Goal: Book appointment/travel/reservation

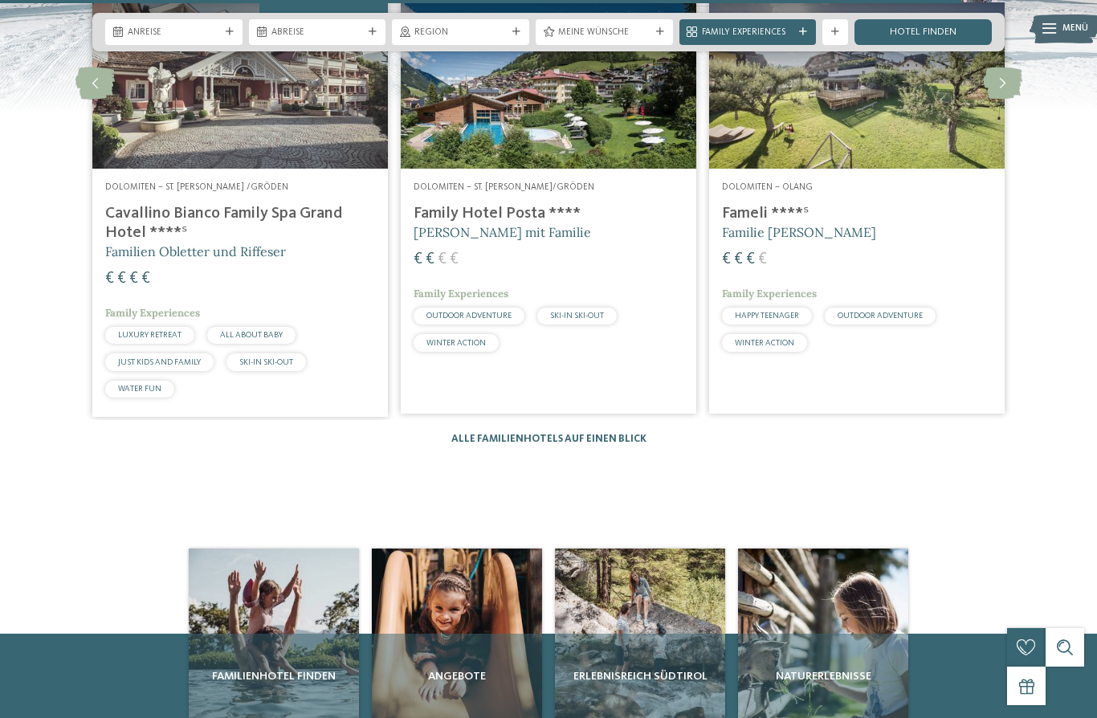
scroll to position [2965, 0]
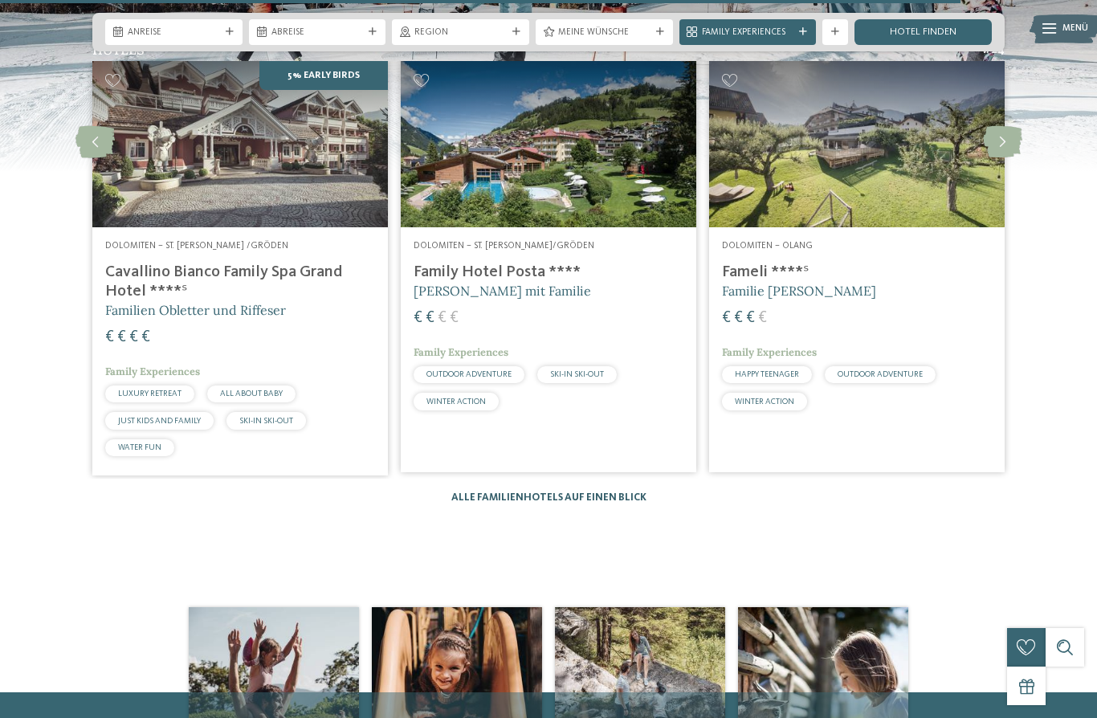
click at [640, 493] on link "Alle Familienhotels auf einen Blick" at bounding box center [548, 497] width 195 height 10
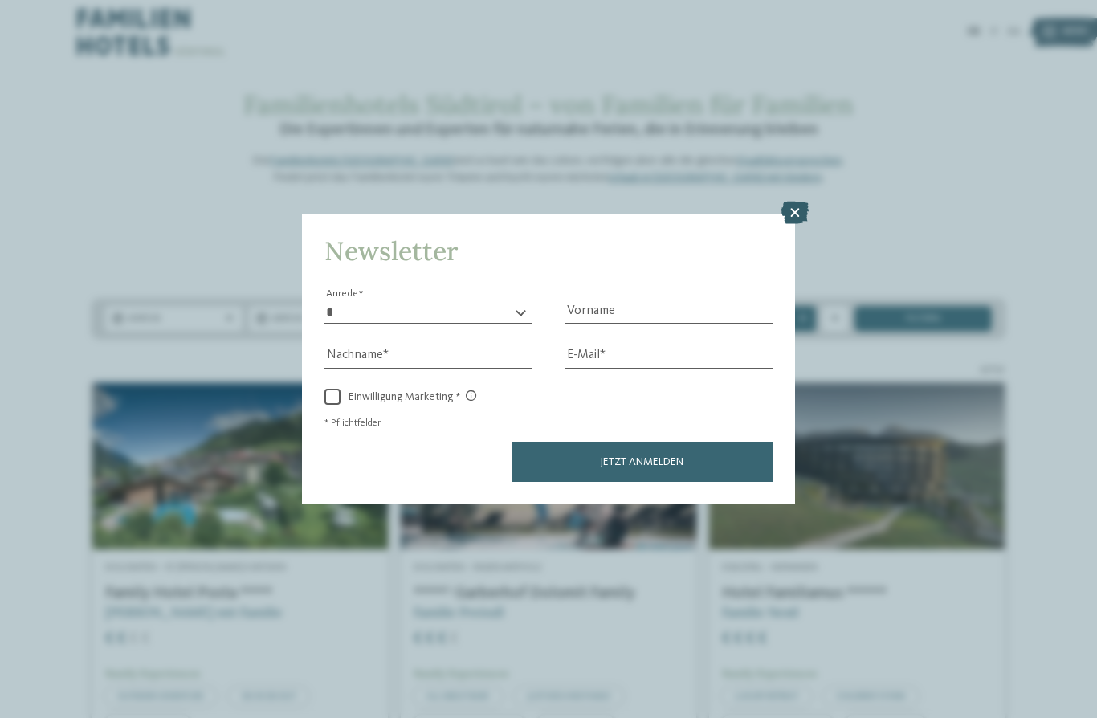
click at [782, 202] on icon at bounding box center [795, 213] width 27 height 22
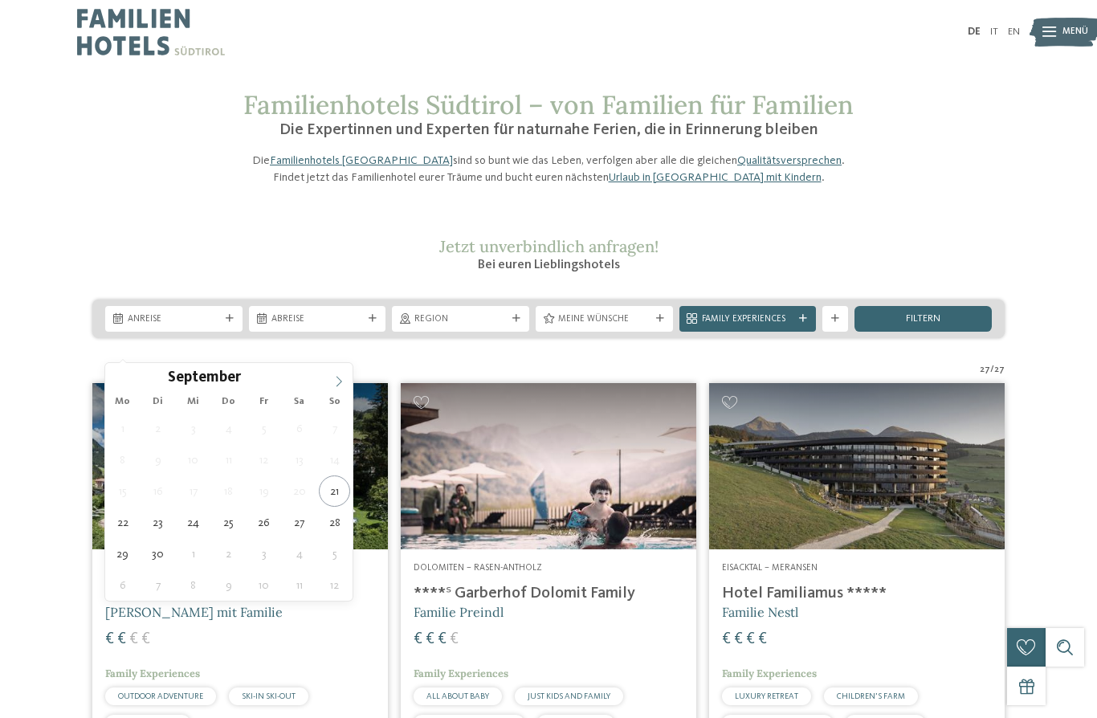
click at [331, 383] on span at bounding box center [338, 376] width 27 height 27
click at [333, 378] on icon at bounding box center [338, 381] width 11 height 11
click at [339, 378] on icon at bounding box center [338, 381] width 11 height 11
click at [345, 381] on span at bounding box center [338, 376] width 27 height 27
type input "****"
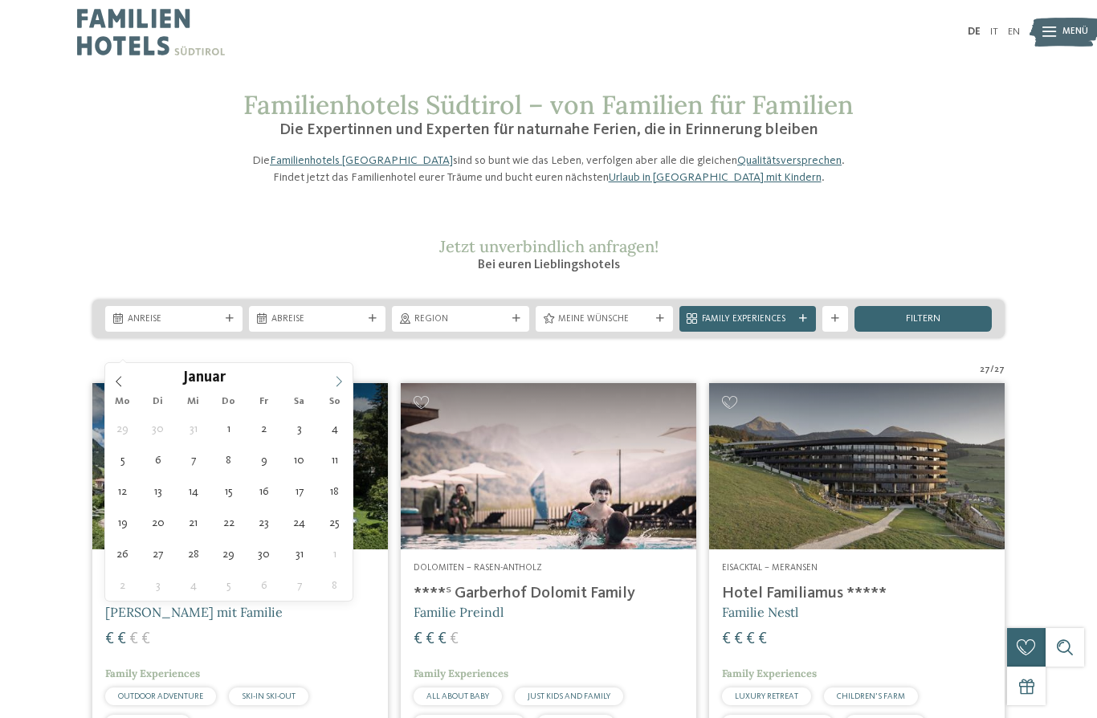
click at [349, 379] on span at bounding box center [338, 376] width 27 height 27
type div "01.02.2026"
type input "****"
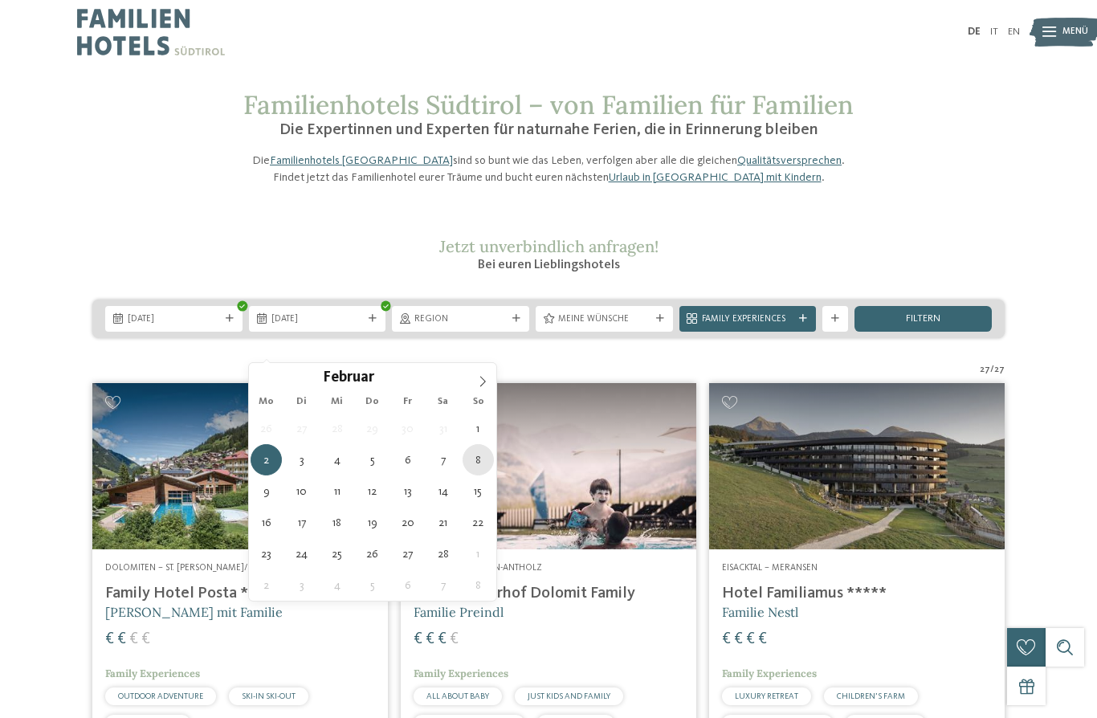
type div "08.02.2026"
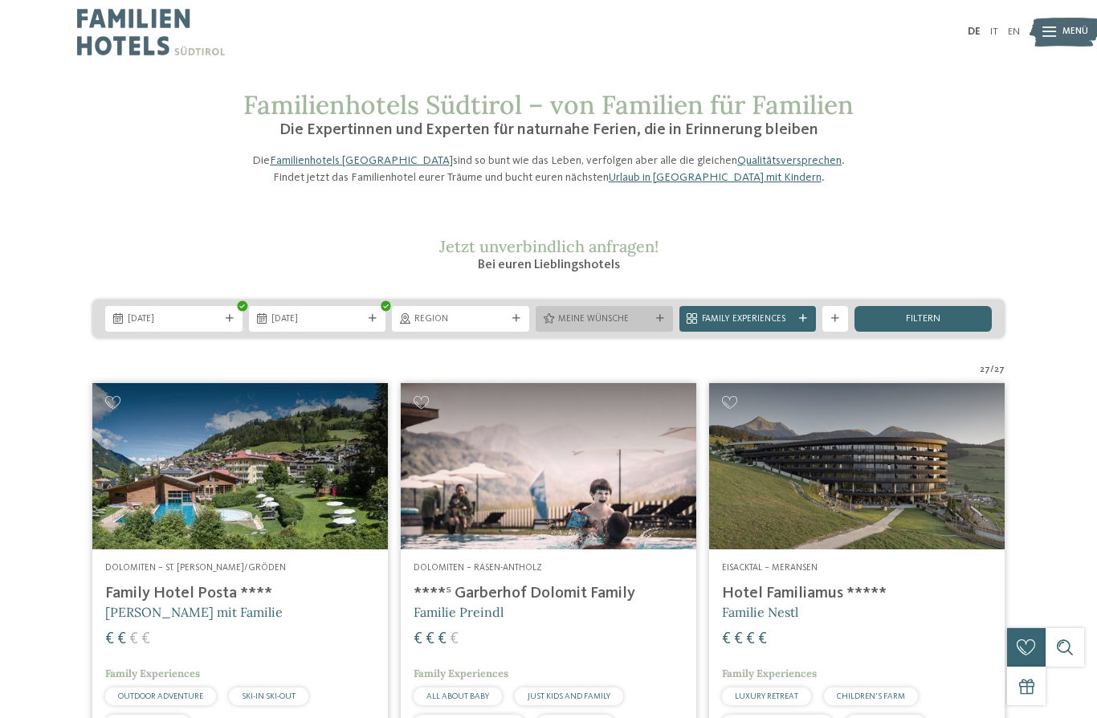
click at [590, 332] on div "Meine Wünsche" at bounding box center [604, 319] width 137 height 26
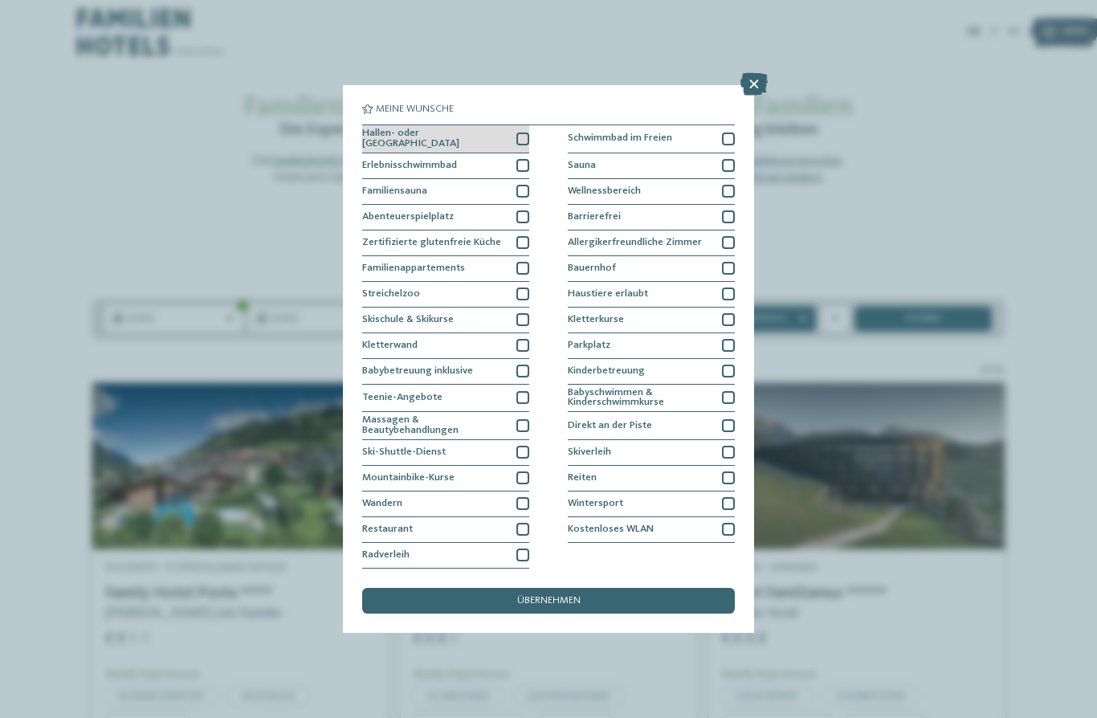
click at [527, 133] on div at bounding box center [523, 139] width 13 height 13
click at [727, 159] on div at bounding box center [728, 165] width 13 height 13
click at [520, 313] on div at bounding box center [523, 319] width 13 height 13
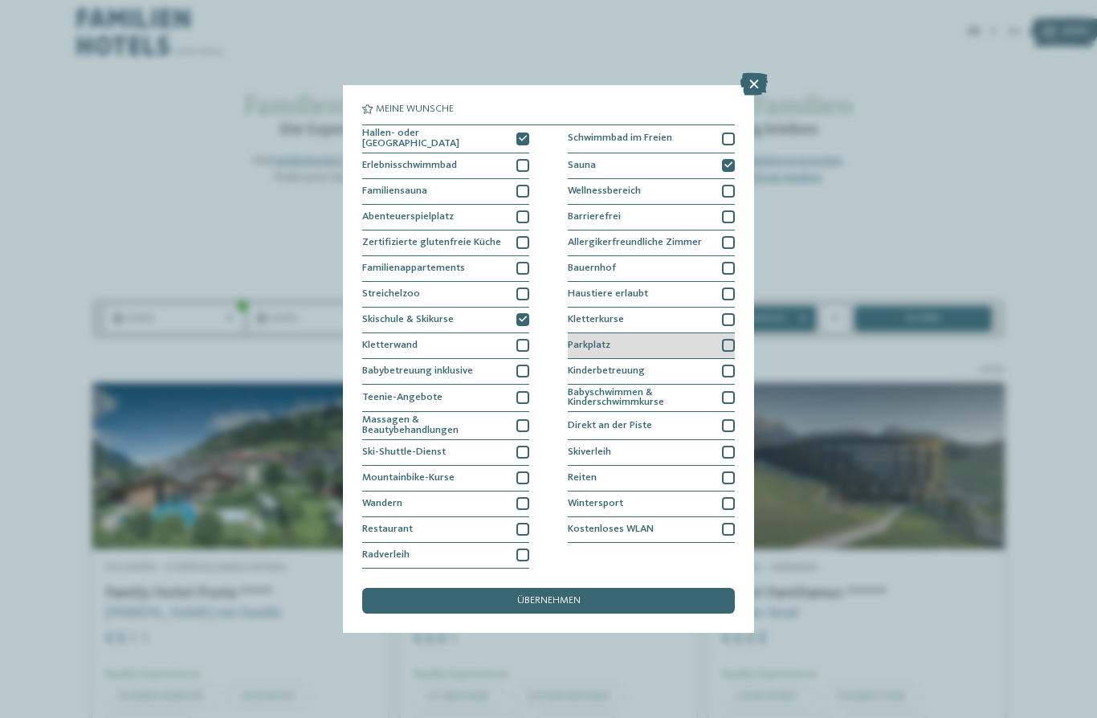
click at [729, 339] on div at bounding box center [728, 345] width 13 height 13
click at [733, 523] on div at bounding box center [728, 529] width 13 height 13
click at [644, 588] on div "übernehmen" at bounding box center [548, 601] width 373 height 26
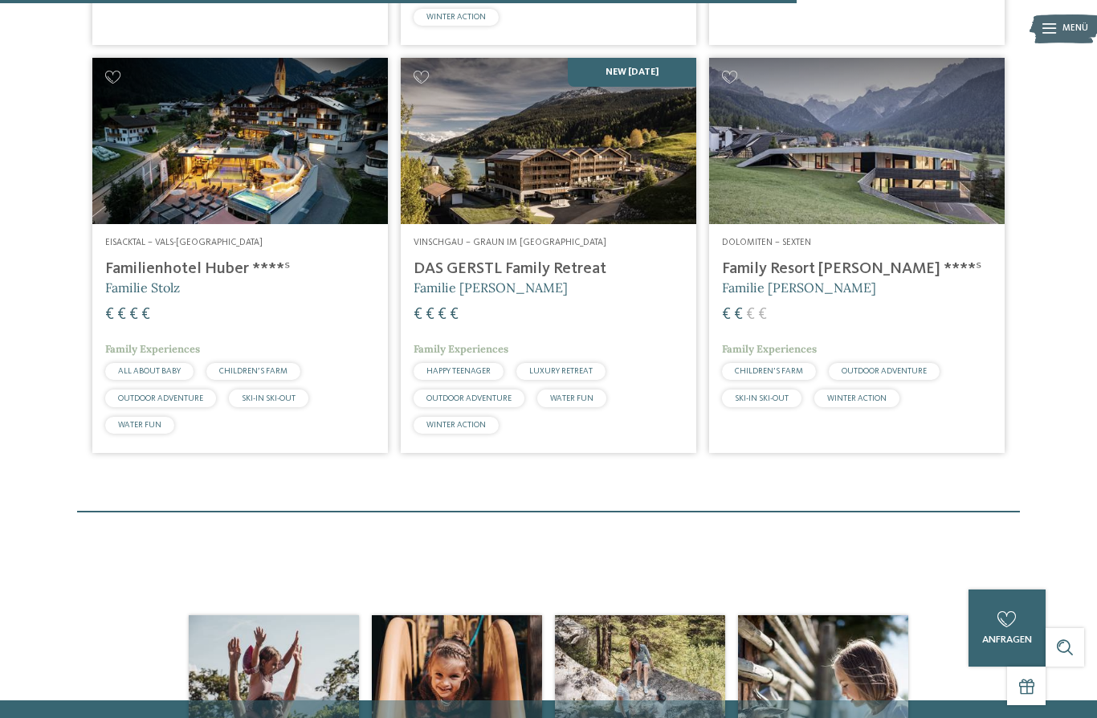
scroll to position [1214, 0]
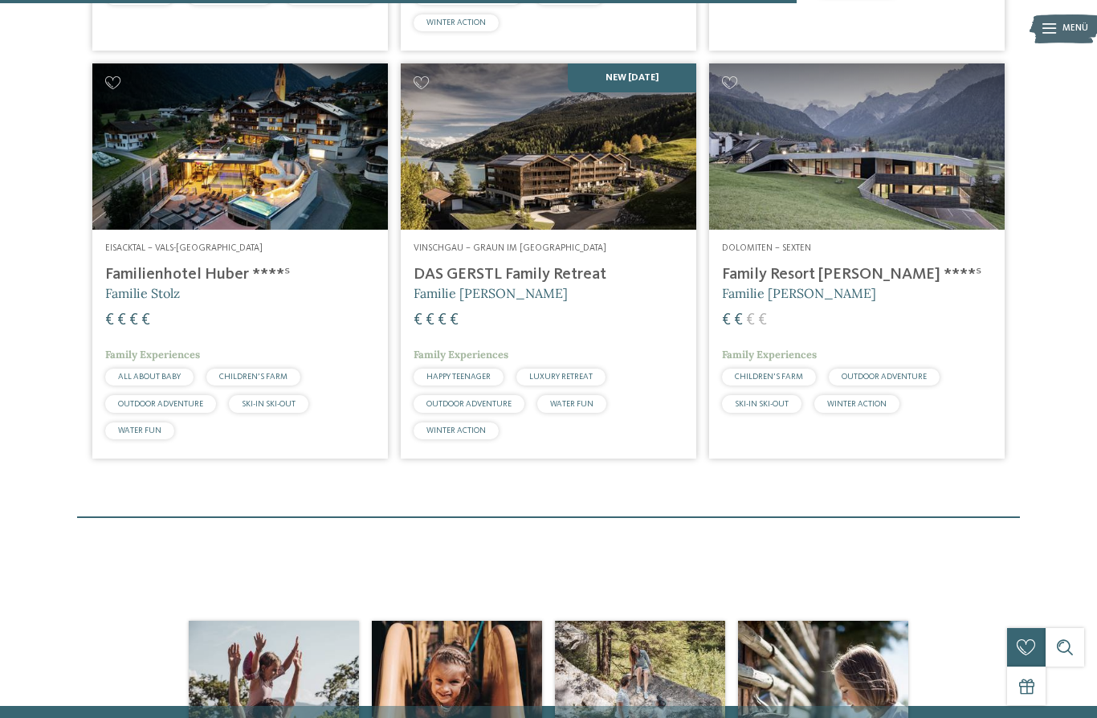
click at [850, 284] on h4 "Family Resort Rainer ****ˢ" at bounding box center [857, 274] width 270 height 19
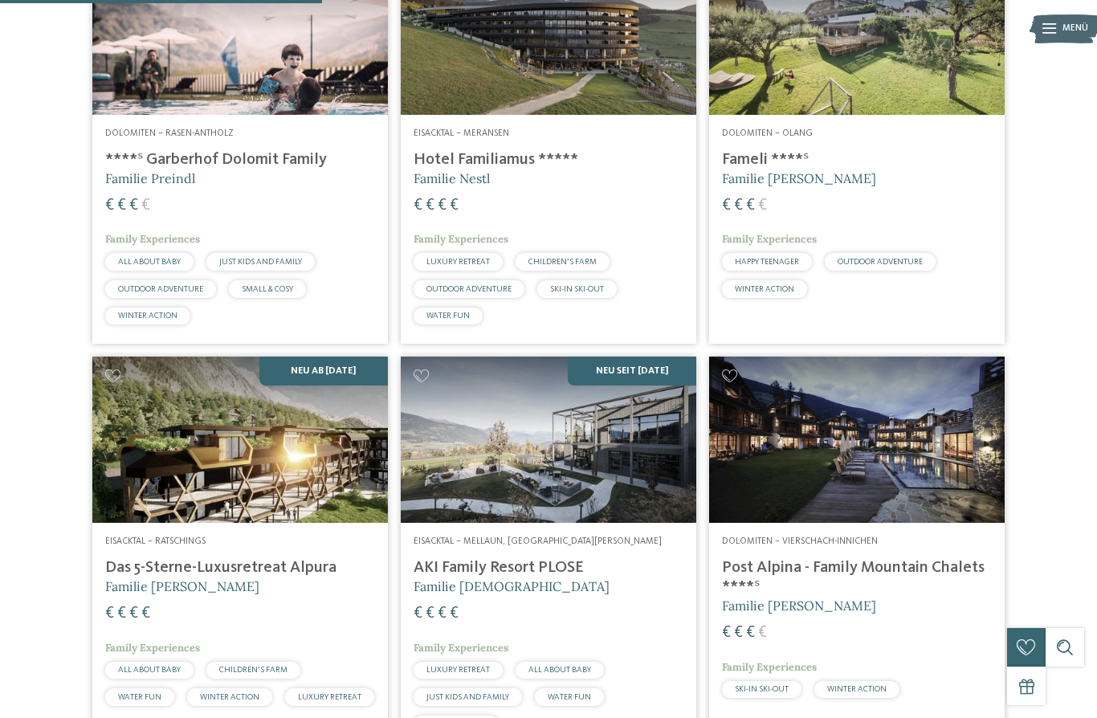
scroll to position [511, 0]
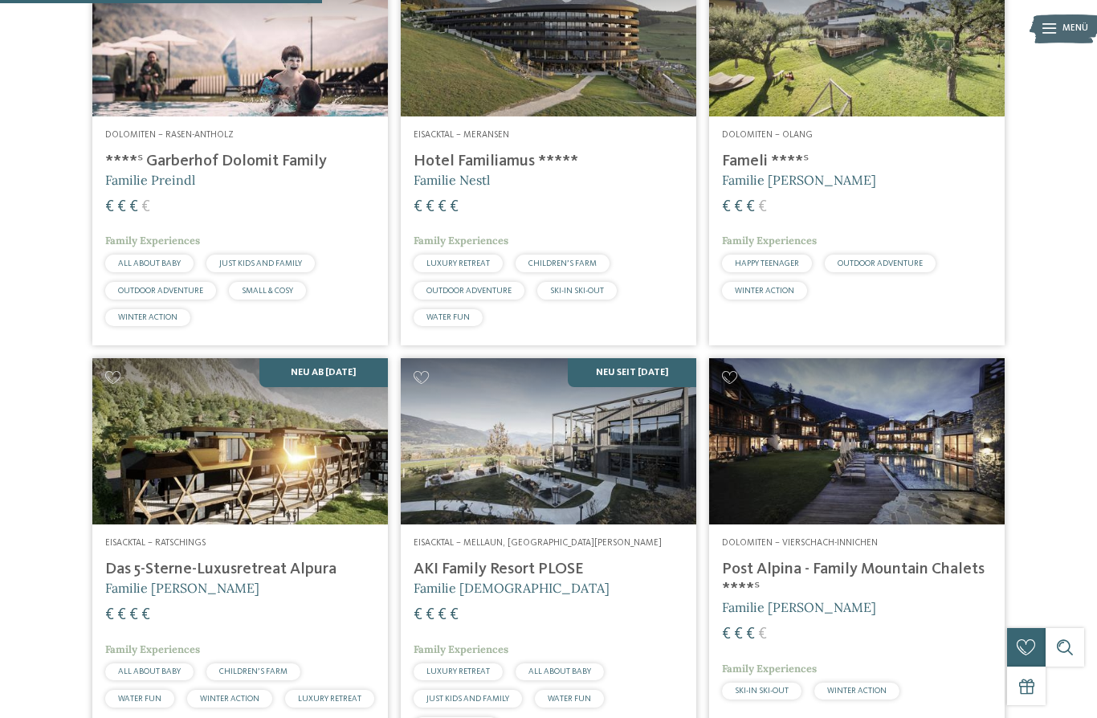
click at [826, 588] on h4 "Post Alpina - Family Mountain Chalets ****ˢ" at bounding box center [857, 579] width 270 height 39
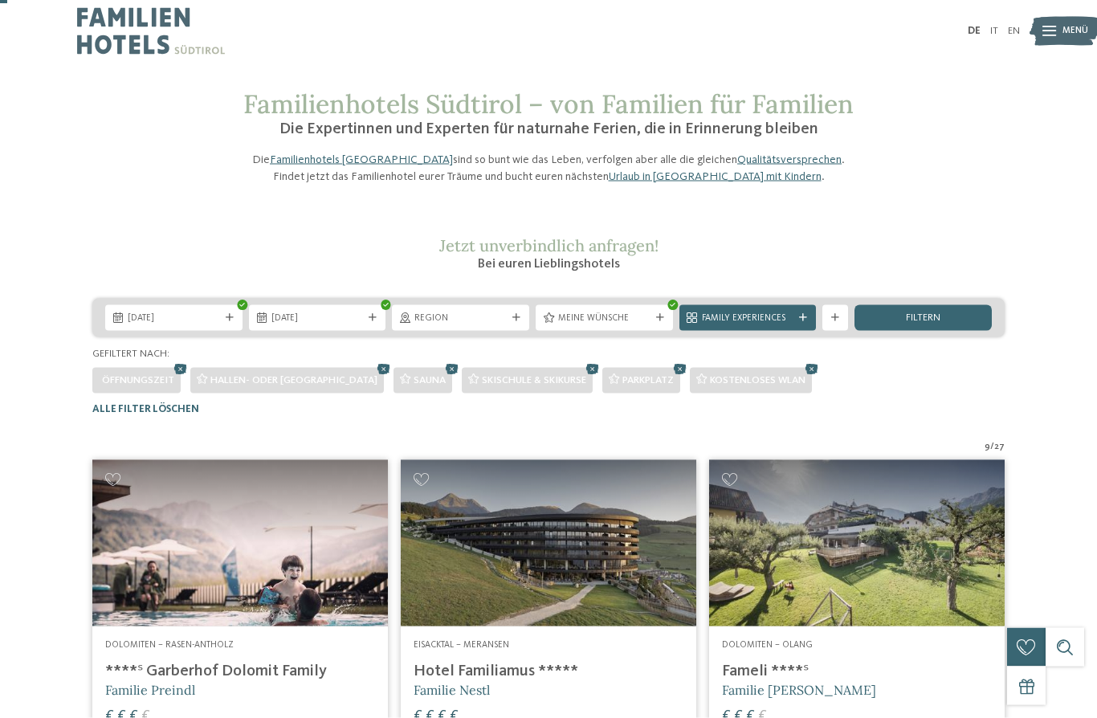
scroll to position [0, 0]
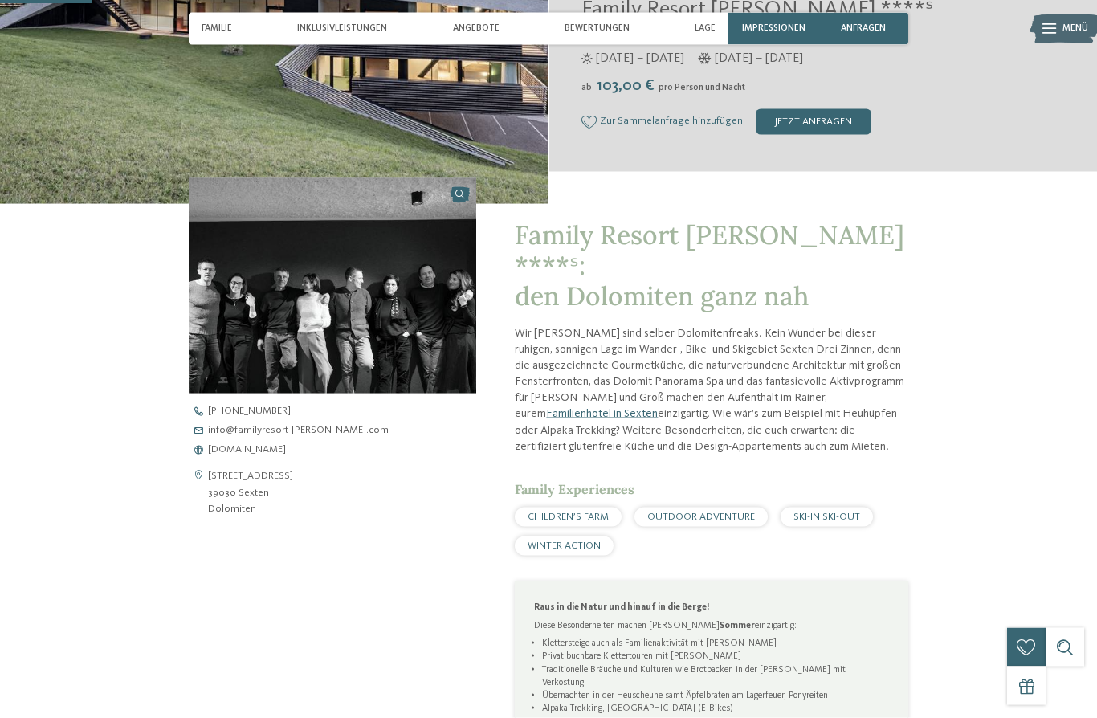
scroll to position [358, 0]
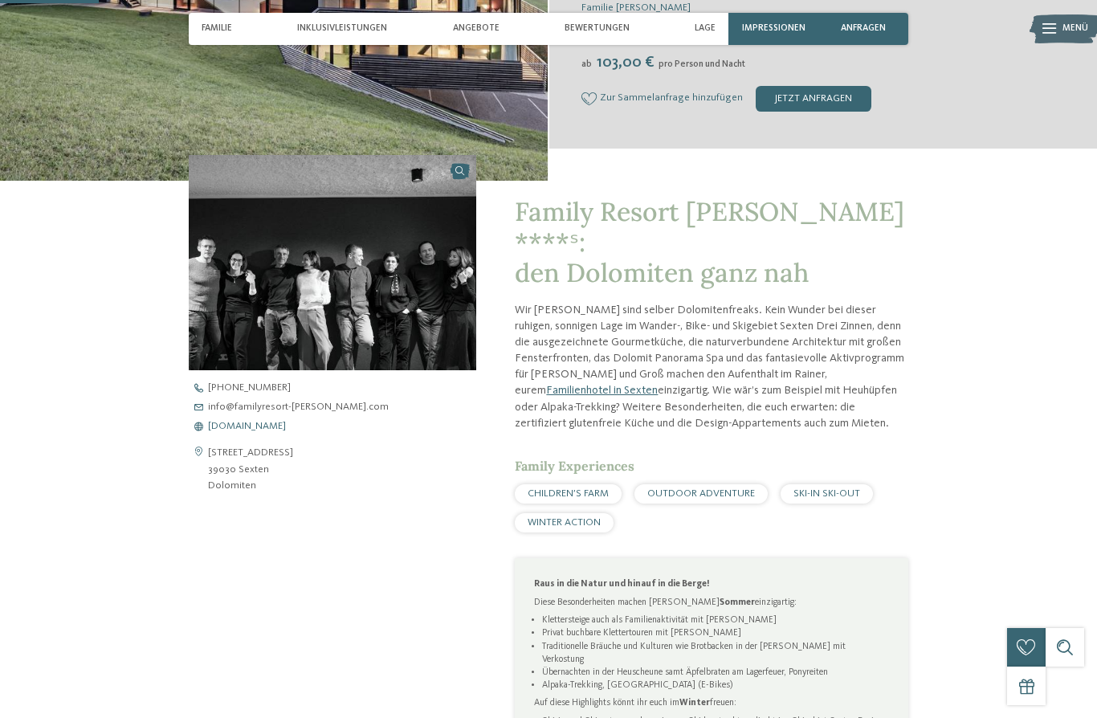
click at [286, 432] on span "[DOMAIN_NAME]" at bounding box center [247, 427] width 78 height 10
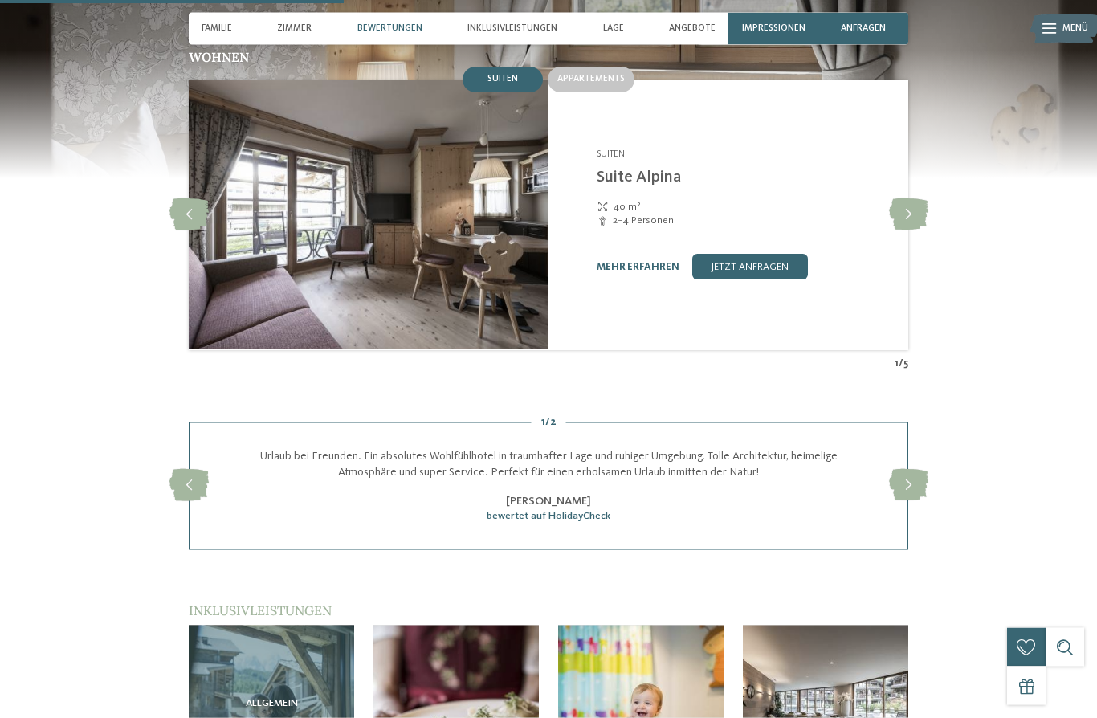
scroll to position [1409, 0]
click at [909, 219] on icon at bounding box center [908, 214] width 39 height 32
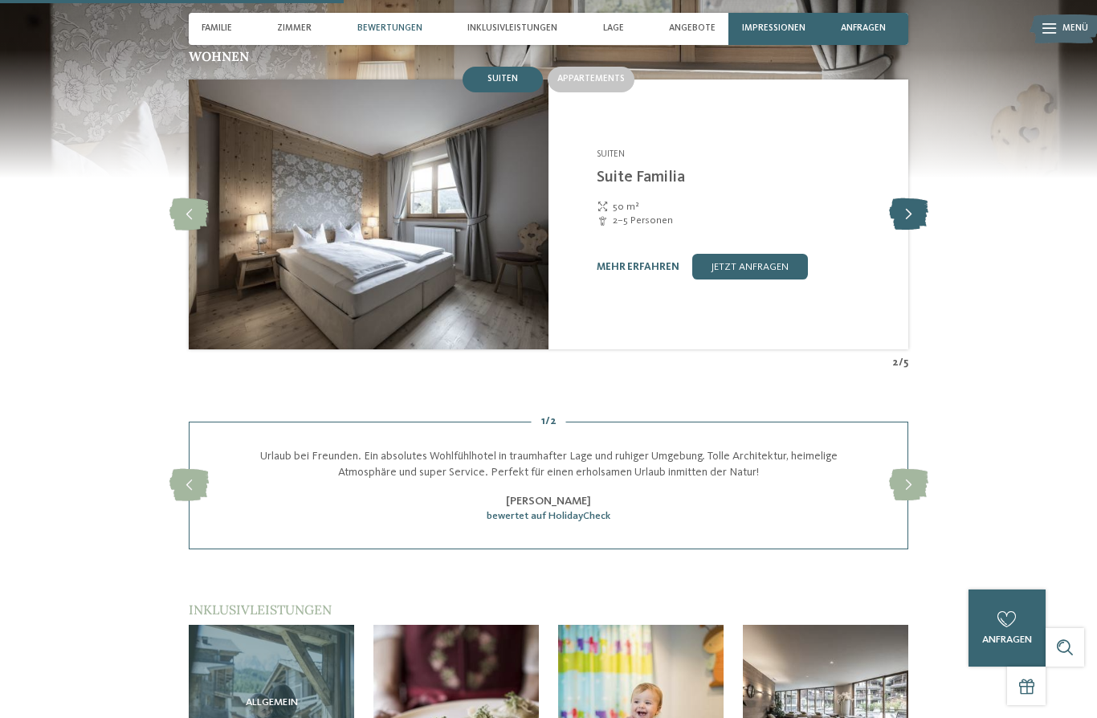
click at [917, 215] on icon at bounding box center [908, 214] width 39 height 32
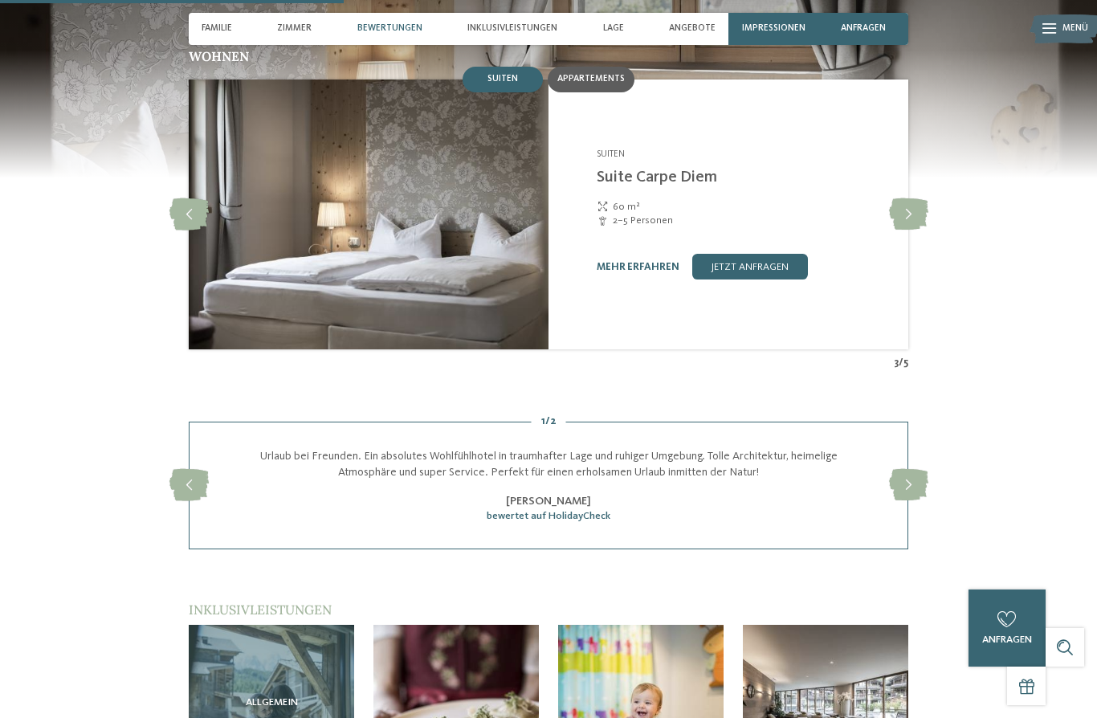
click at [584, 83] on span "Appartements" at bounding box center [591, 79] width 67 height 10
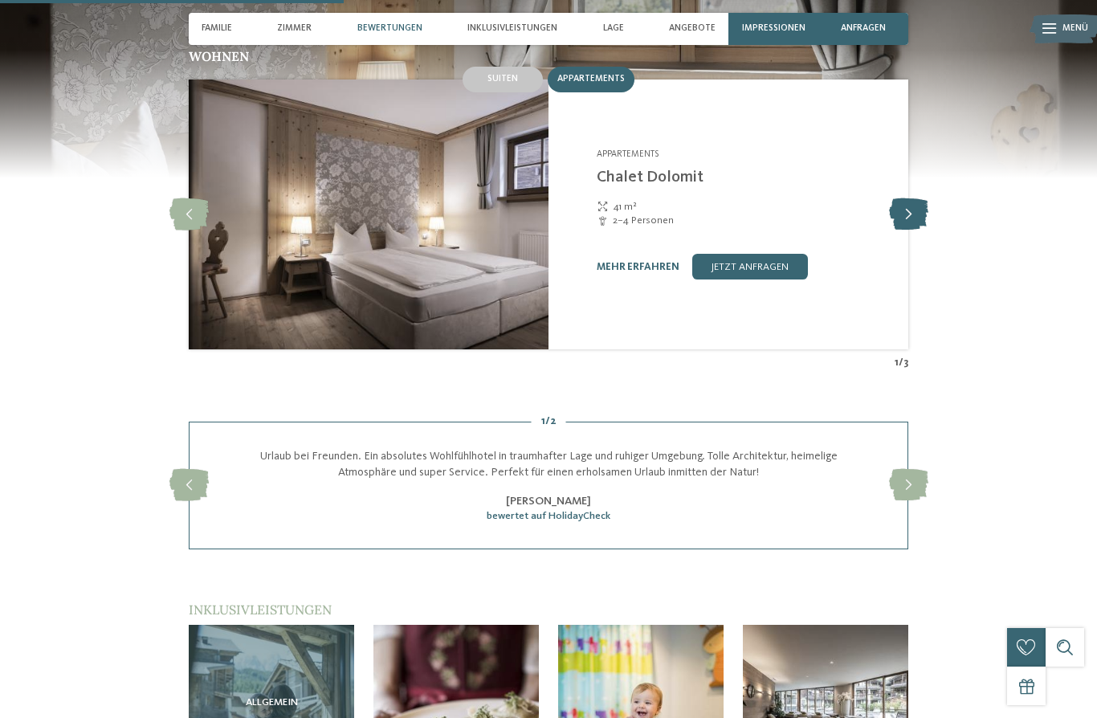
click at [918, 213] on icon at bounding box center [908, 214] width 39 height 32
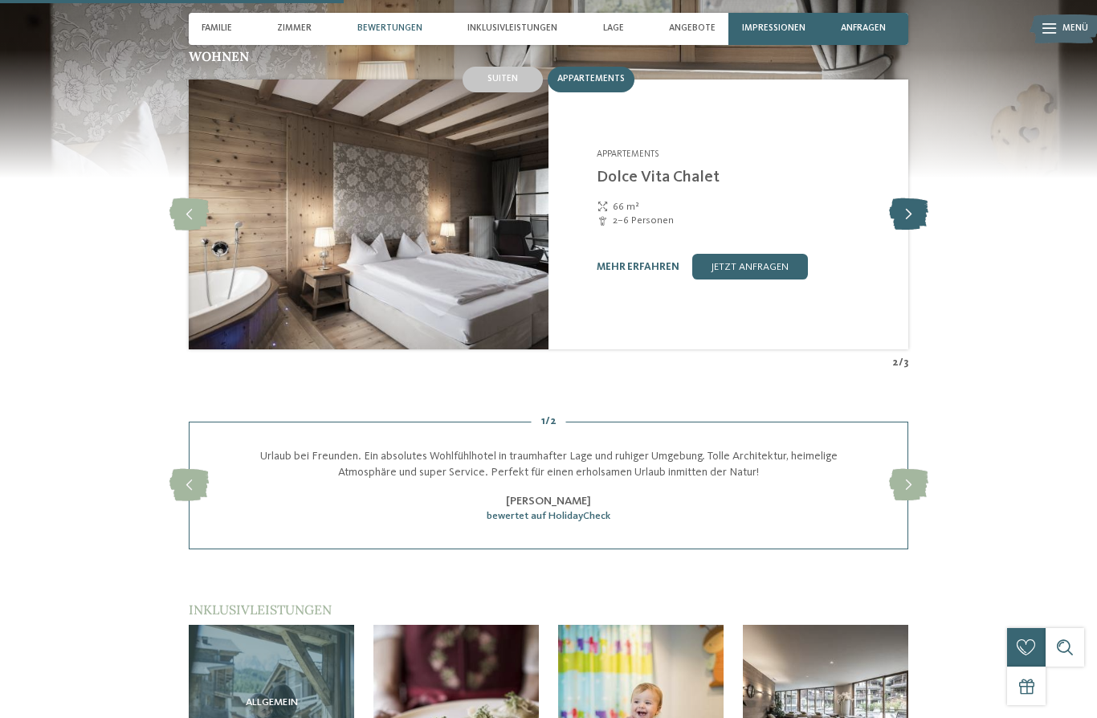
click at [917, 216] on icon at bounding box center [908, 214] width 39 height 32
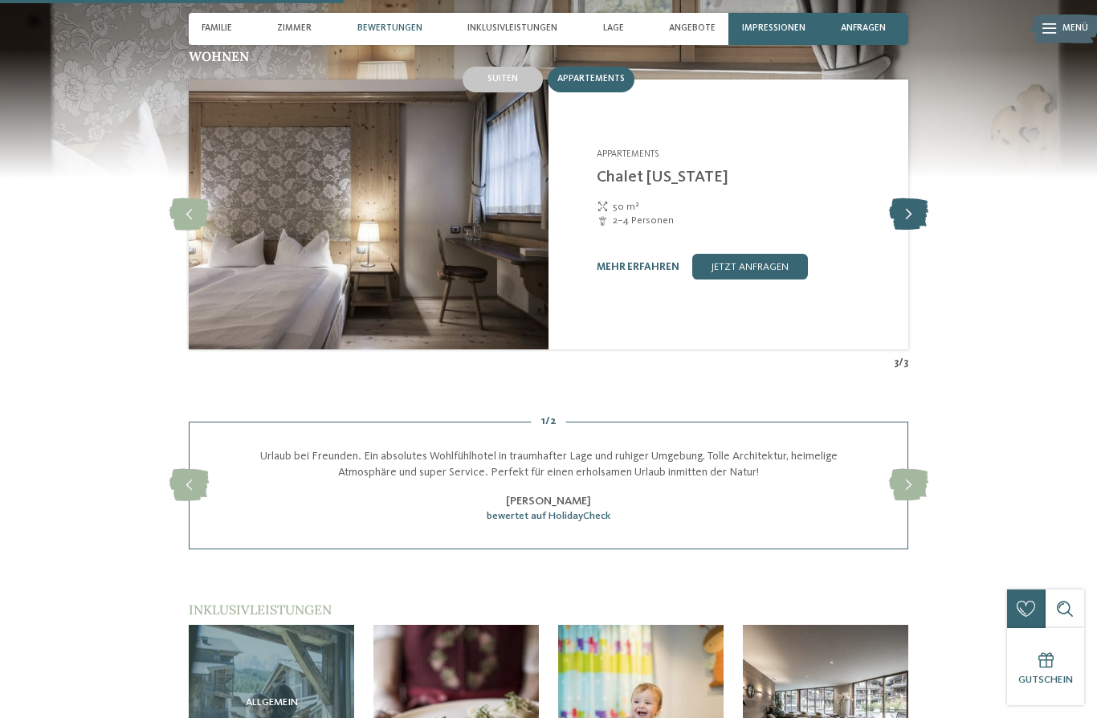
click at [912, 222] on icon at bounding box center [908, 214] width 39 height 32
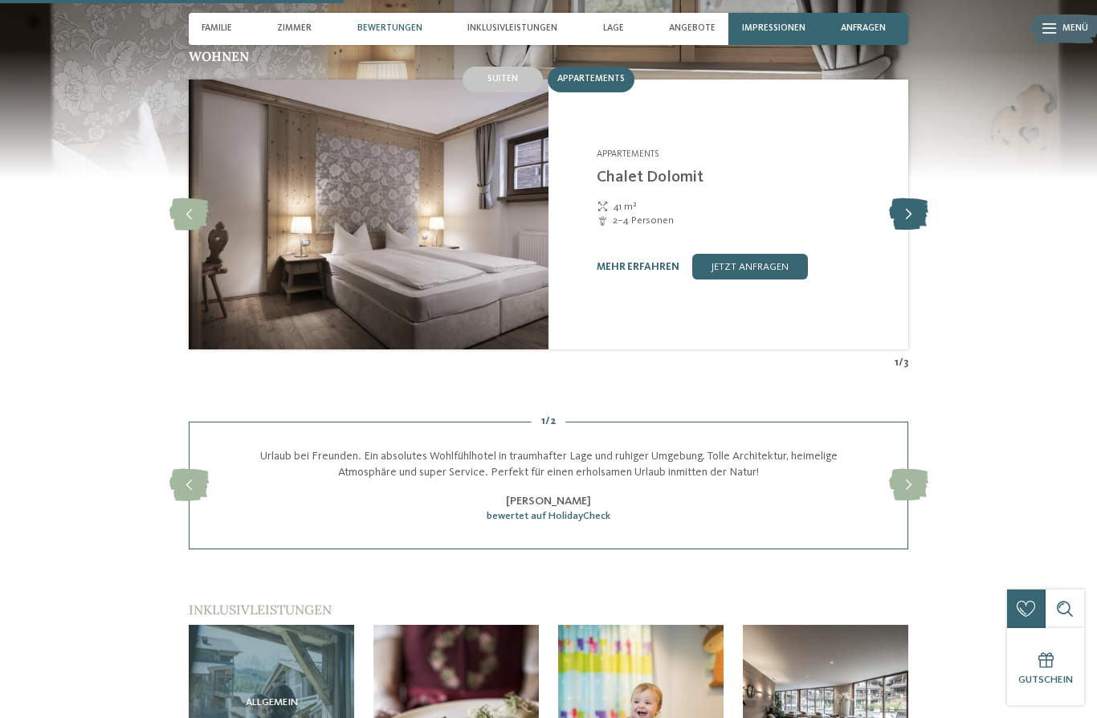
click at [909, 215] on icon at bounding box center [908, 214] width 39 height 32
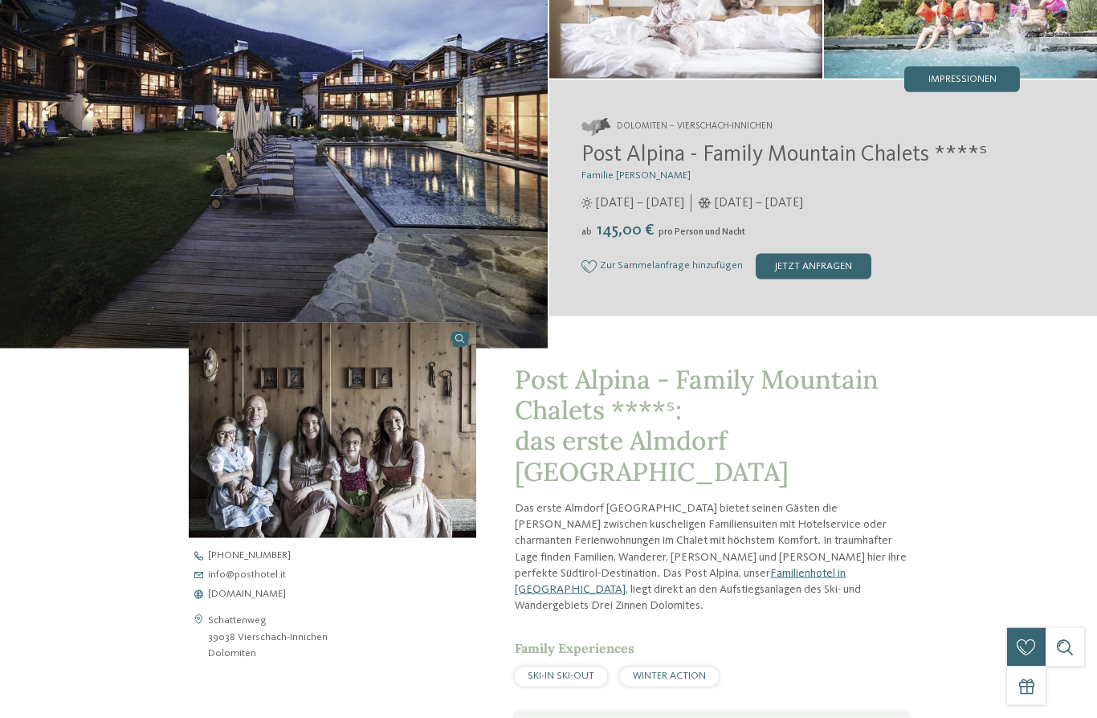
scroll to position [0, 0]
